Goal: Task Accomplishment & Management: Complete application form

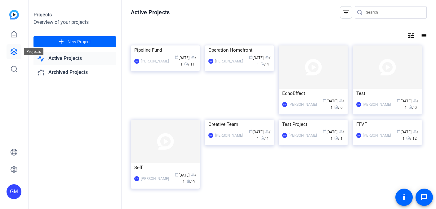
click at [14, 47] on link at bounding box center [14, 51] width 15 height 15
click at [160, 55] on div "Pipeline Fund" at bounding box center [165, 50] width 62 height 9
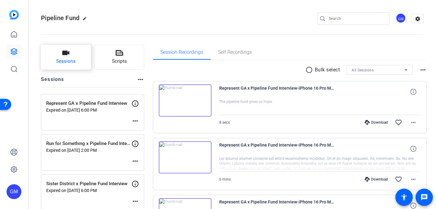
click at [75, 64] on span "Sessions" at bounding box center [66, 61] width 20 height 7
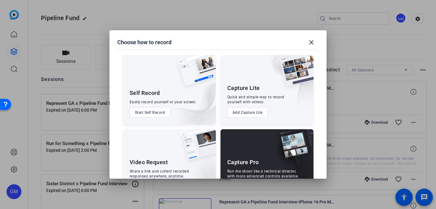
click at [263, 145] on div "Capture Pro Run the shoot like a technical director, with more advanced control…" at bounding box center [266, 164] width 93 height 70
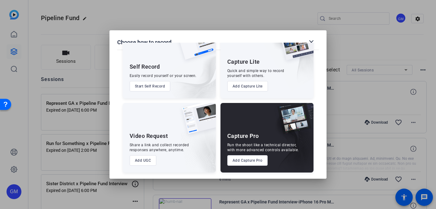
click at [250, 158] on button "Add Capture Pro" at bounding box center [247, 161] width 41 height 11
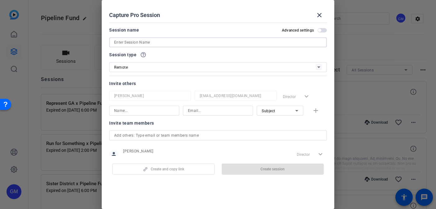
click at [160, 42] on input at bounding box center [218, 42] width 208 height 7
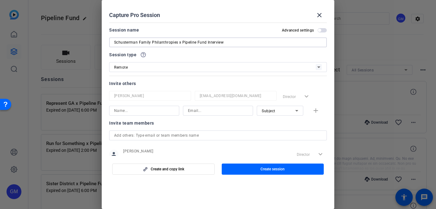
type input "Schusterman Family Philanthropies x Pipeline Fund Interview"
click at [143, 111] on input at bounding box center [144, 110] width 60 height 7
type input "[PERSON_NAME]"
type input "[PERSON_NAME][EMAIL_ADDRESS][PERSON_NAME][DOMAIN_NAME]"
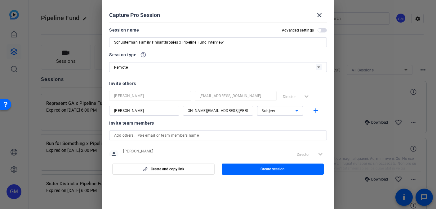
click at [271, 111] on span "Subject" at bounding box center [268, 111] width 14 height 4
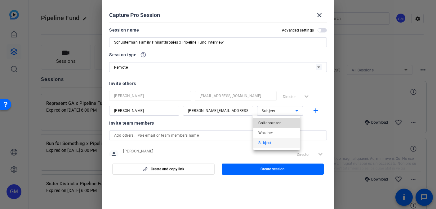
click at [272, 121] on span "Collaborator" at bounding box center [269, 123] width 23 height 7
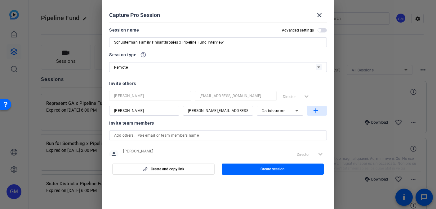
click at [312, 113] on mat-icon "add" at bounding box center [316, 111] width 8 height 8
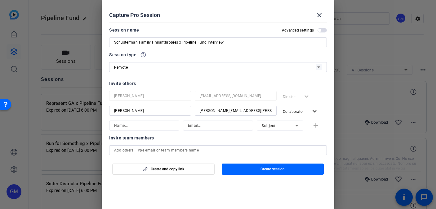
click at [146, 127] on input at bounding box center [144, 125] width 60 height 7
type input "[PERSON_NAME] [PERSON_NAME]"
click at [194, 122] on input at bounding box center [218, 125] width 60 height 7
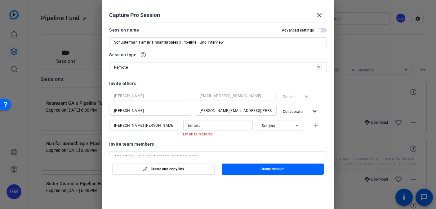
paste input "[EMAIL_ADDRESS][PERSON_NAME][DOMAIN_NAME]"
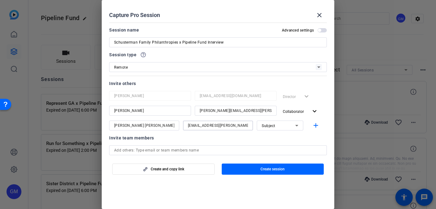
scroll to position [0, 12]
type input "[EMAIL_ADDRESS][PERSON_NAME][DOMAIN_NAME]"
click at [278, 127] on div "Subject" at bounding box center [277, 126] width 33 height 8
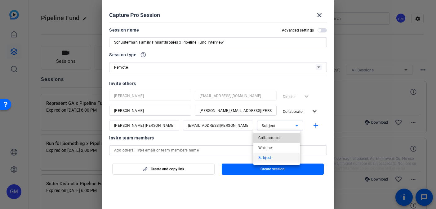
click at [274, 137] on span "Collaborator" at bounding box center [269, 137] width 23 height 7
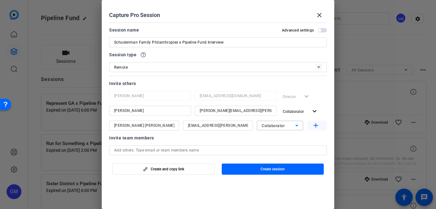
click at [312, 127] on mat-icon "add" at bounding box center [316, 126] width 8 height 8
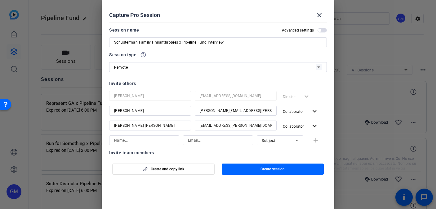
click at [144, 138] on input at bounding box center [144, 140] width 60 height 7
type input "[PERSON_NAME]"
click at [190, 142] on input at bounding box center [218, 140] width 60 height 7
paste input "[EMAIL_ADDRESS][PERSON_NAME][DOMAIN_NAME]"
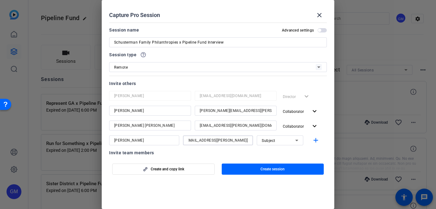
type input "[EMAIL_ADDRESS][PERSON_NAME][DOMAIN_NAME]"
click at [141, 141] on input "[PERSON_NAME]" at bounding box center [144, 140] width 60 height 7
type input "[PERSON_NAME]"
click at [268, 143] on div "Subject" at bounding box center [277, 141] width 33 height 8
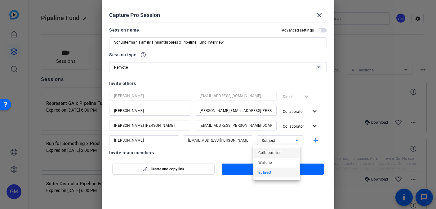
click at [270, 153] on span "Collaborator" at bounding box center [269, 152] width 23 height 7
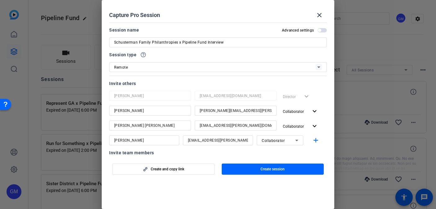
click at [299, 151] on div at bounding box center [280, 149] width 46 height 7
click at [312, 143] on mat-icon "add" at bounding box center [316, 141] width 8 height 8
click at [123, 152] on input at bounding box center [144, 155] width 60 height 7
click at [196, 153] on input at bounding box center [218, 155] width 60 height 7
paste input "[EMAIL_ADDRESS][DOMAIN_NAME]"
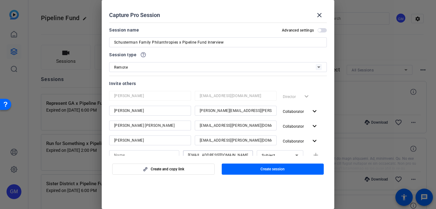
scroll to position [2, 0]
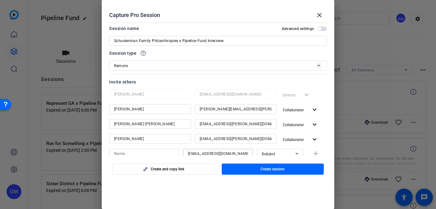
type input "[EMAIL_ADDRESS][DOMAIN_NAME]"
click at [128, 152] on input at bounding box center [144, 153] width 60 height 7
type input "[PERSON_NAME] [PERSON_NAME]"
click at [324, 92] on mat-dialog-content "Session name Advanced settings Schusterman Family Philanthropies x Pipeline Fun…" at bounding box center [218, 88] width 232 height 136
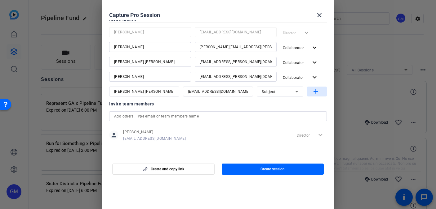
click at [316, 92] on mat-icon "add" at bounding box center [316, 92] width 8 height 8
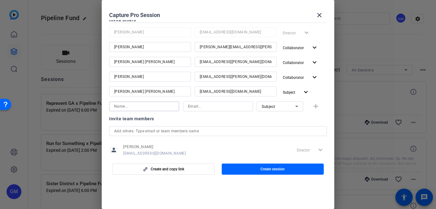
click at [158, 107] on input at bounding box center [144, 106] width 60 height 7
type input "[PERSON_NAME]"
type input "[PERSON_NAME][EMAIL_ADDRESS][PERSON_NAME][DOMAIN_NAME]"
click at [285, 107] on div "Subject" at bounding box center [277, 107] width 33 height 8
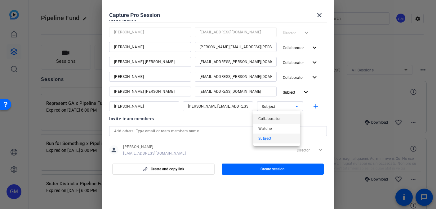
click at [280, 118] on mat-option "Collaborator" at bounding box center [276, 119] width 46 height 10
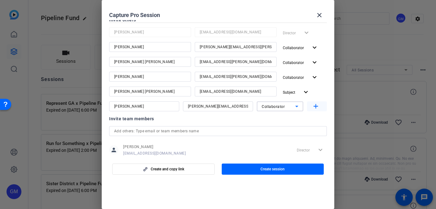
click at [312, 106] on mat-icon "add" at bounding box center [316, 107] width 8 height 8
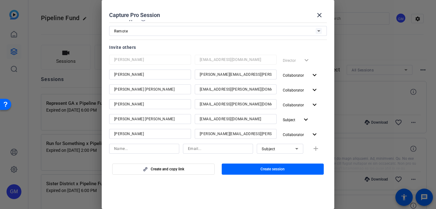
scroll to position [0, 0]
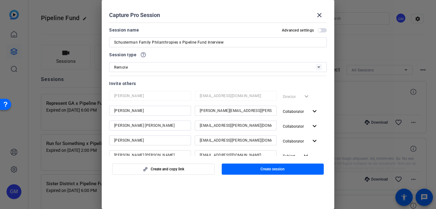
click at [319, 30] on span "button" at bounding box center [321, 30] width 9 height 4
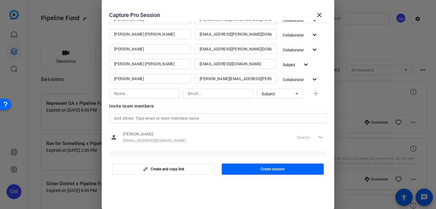
scroll to position [122, 0]
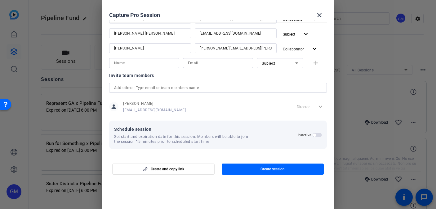
click at [313, 136] on span "button" at bounding box center [314, 135] width 3 height 3
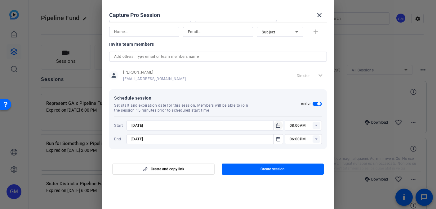
click at [276, 126] on icon "Open calendar" at bounding box center [278, 126] width 4 height 4
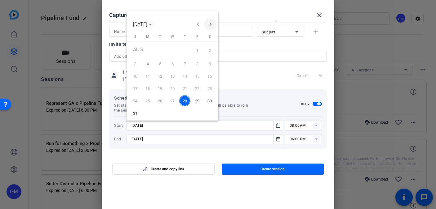
click at [209, 24] on span "Next month" at bounding box center [210, 24] width 12 height 12
click at [173, 61] on span "3" at bounding box center [172, 62] width 11 height 11
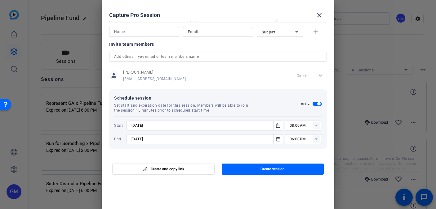
type input "[DATE]"
click at [314, 126] on rect at bounding box center [315, 125] width 7 height 7
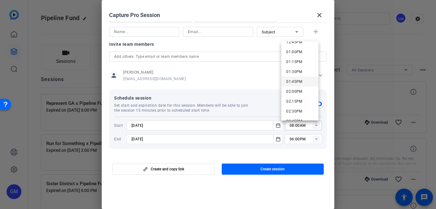
scroll to position [470, 0]
click at [300, 74] on span "12:30PM" at bounding box center [294, 74] width 16 height 4
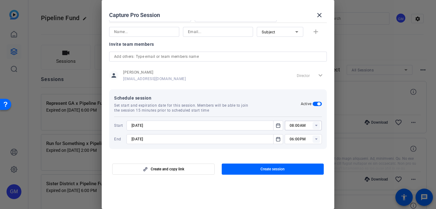
type input "12:30PM"
click at [315, 139] on icon at bounding box center [316, 140] width 2 height 2
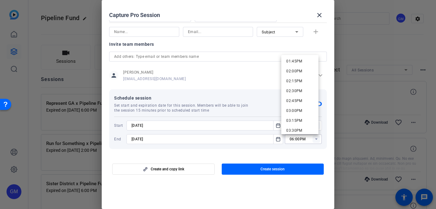
scroll to position [538, 0]
click at [297, 60] on span "01:30PM" at bounding box center [294, 59] width 16 height 4
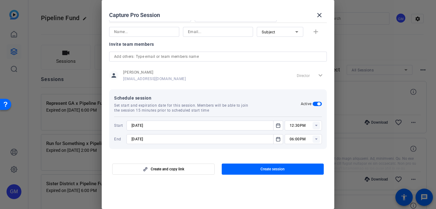
type input "01:30PM"
click at [284, 153] on mat-dialog-content "Session name Advanced settings Schusterman Family Philanthropies x Pipeline Fun…" at bounding box center [218, 88] width 232 height 136
click at [276, 140] on icon "Open calendar" at bounding box center [278, 139] width 4 height 4
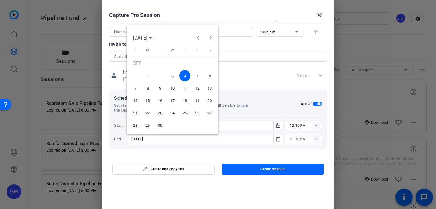
click at [174, 76] on span "3" at bounding box center [172, 75] width 11 height 11
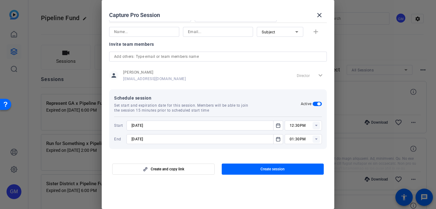
type input "[DATE]"
click at [270, 149] on div at bounding box center [204, 147] width 156 height 7
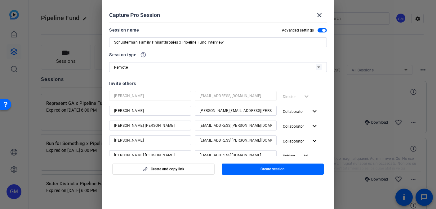
scroll to position [19, 0]
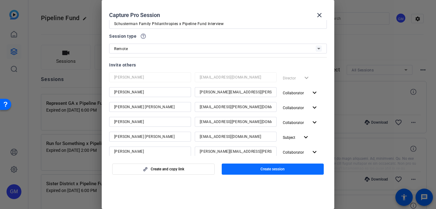
click at [284, 169] on span "Create session" at bounding box center [272, 169] width 24 height 5
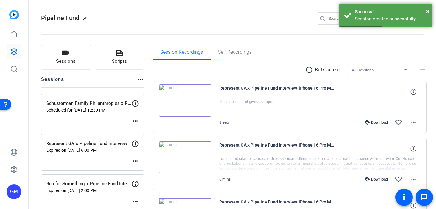
click at [135, 122] on mat-icon "more_horiz" at bounding box center [134, 120] width 7 height 7
click at [138, 128] on span "Edit Session" at bounding box center [150, 130] width 28 height 7
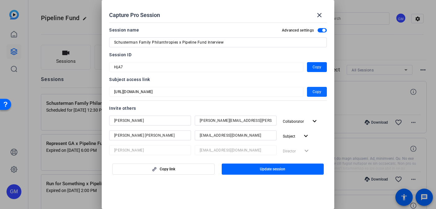
click at [316, 94] on span "Copy" at bounding box center [316, 91] width 9 height 7
click at [315, 92] on span "Copy" at bounding box center [316, 91] width 9 height 7
